Goal: Information Seeking & Learning: Learn about a topic

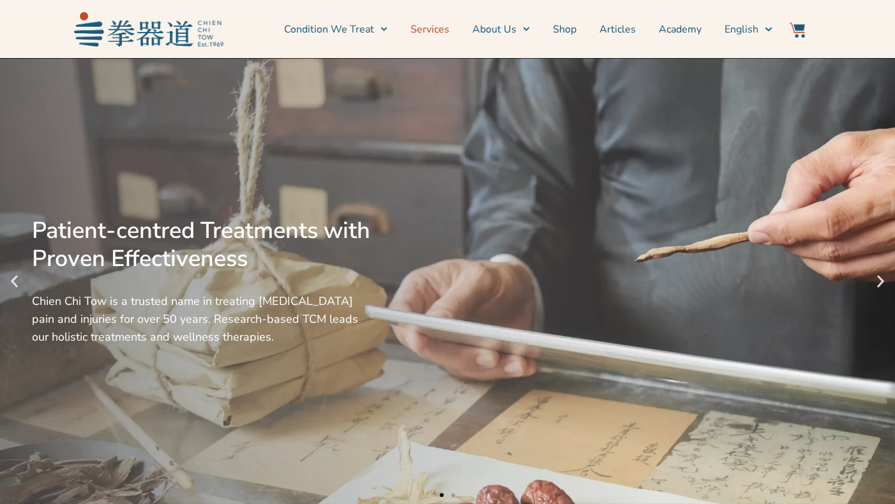
click at [449, 28] on link "Services" at bounding box center [430, 29] width 39 height 32
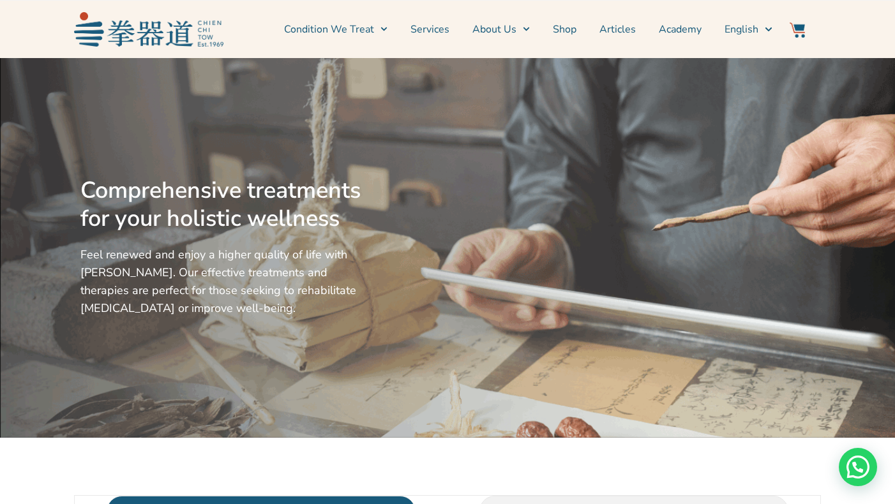
scroll to position [5, 0]
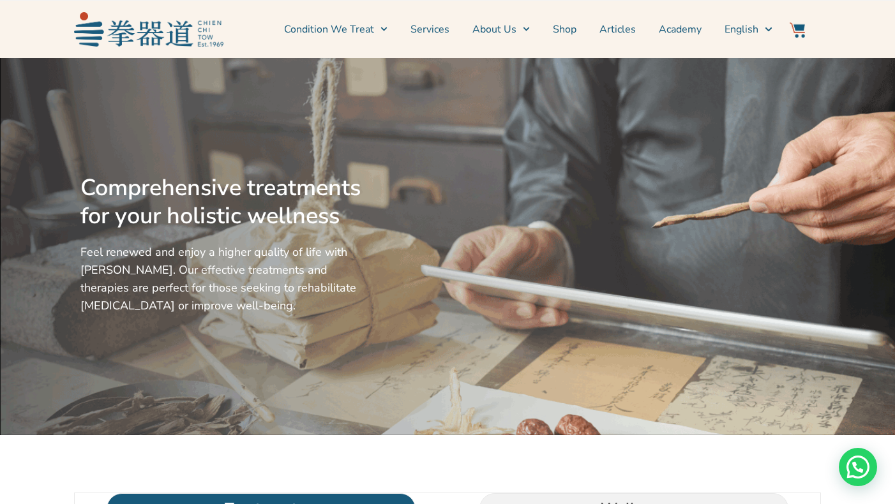
click at [432, 31] on link "Services" at bounding box center [430, 29] width 39 height 32
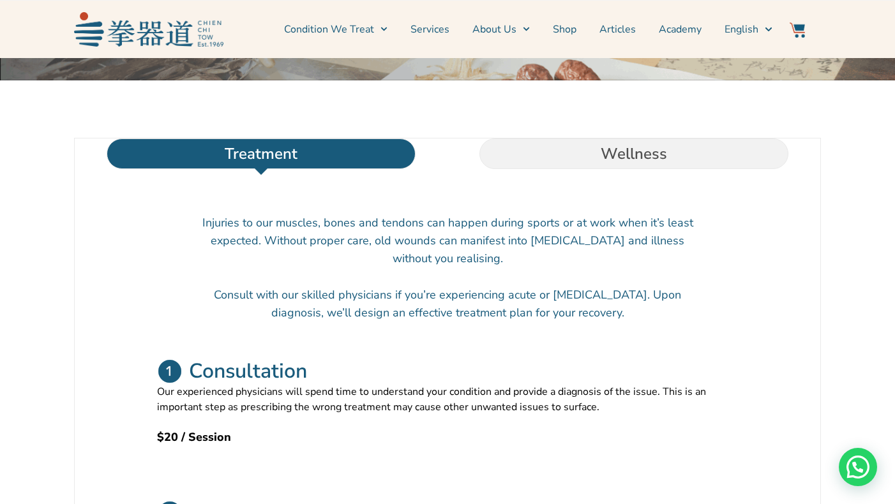
scroll to position [363, 0]
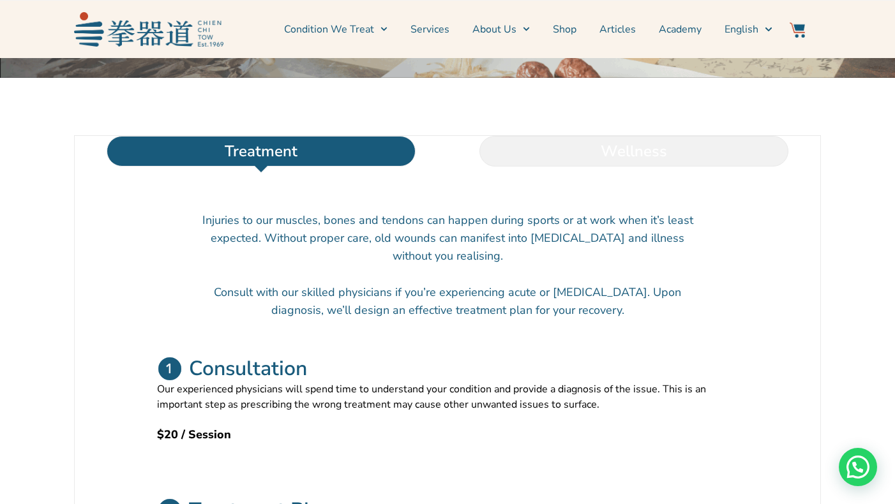
click at [587, 167] on li "Wellness" at bounding box center [634, 151] width 373 height 31
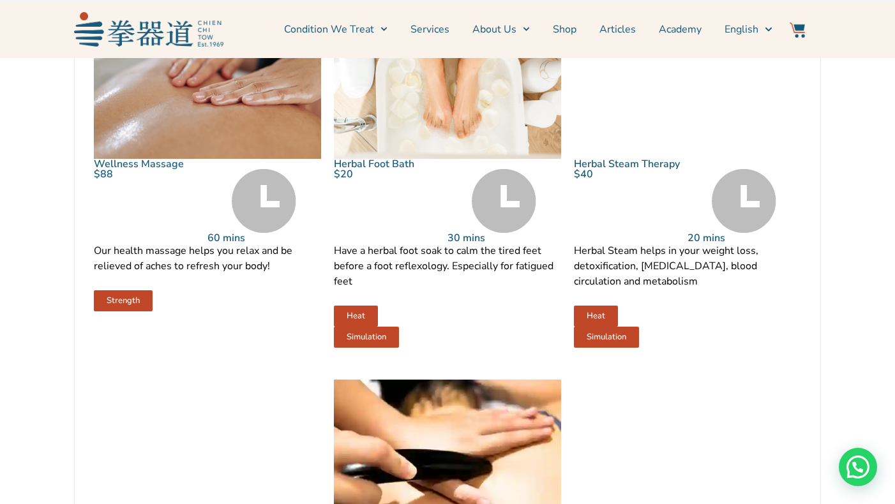
scroll to position [692, 0]
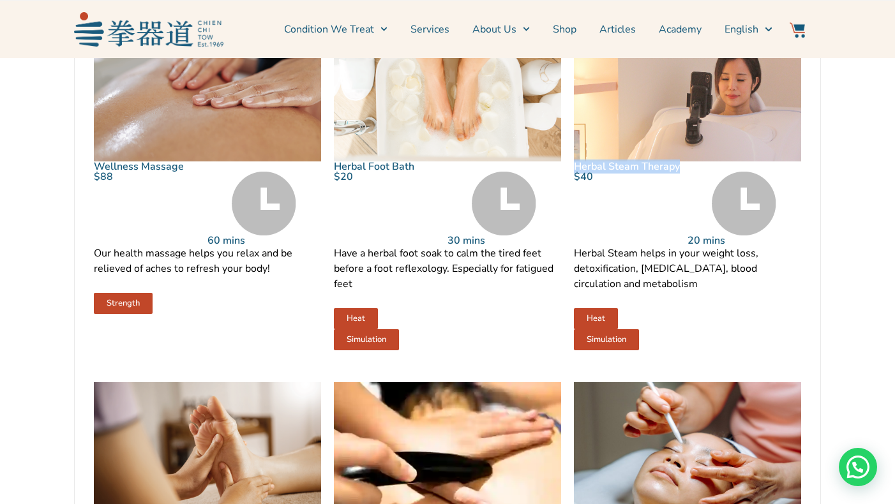
drag, startPoint x: 678, startPoint y: 194, endPoint x: 575, endPoint y: 193, distance: 102.2
click at [575, 172] on p "Herbal Steam Therapy" at bounding box center [687, 167] width 227 height 10
click at [878, 227] on section "Treatment Wellness Injuries to our muscles, bones and tendons can happen during…" at bounding box center [447, 467] width 882 height 1322
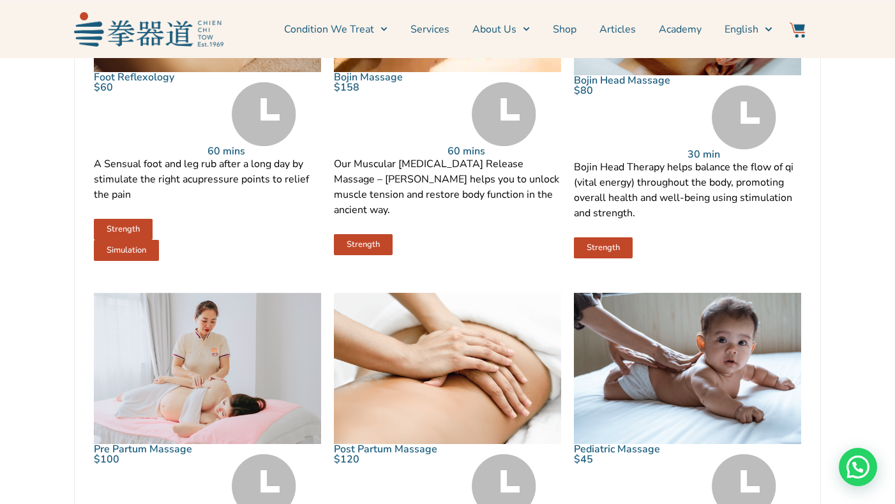
scroll to position [1169, 0]
